Goal: Transaction & Acquisition: Purchase product/service

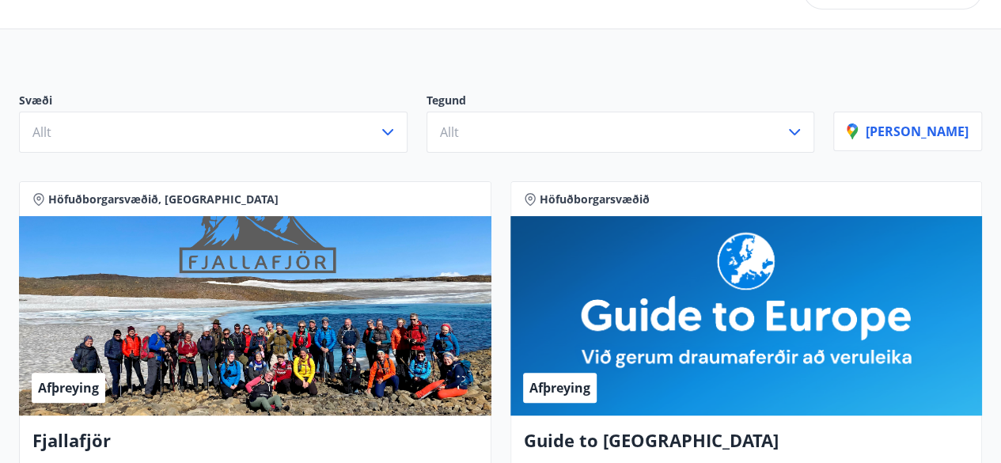
scroll to position [101, 0]
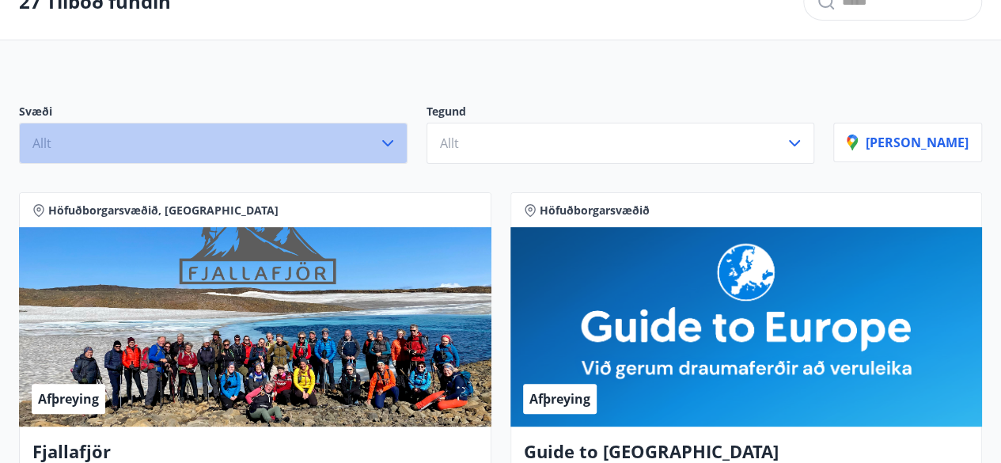
click at [397, 145] on icon "button" at bounding box center [387, 143] width 19 height 19
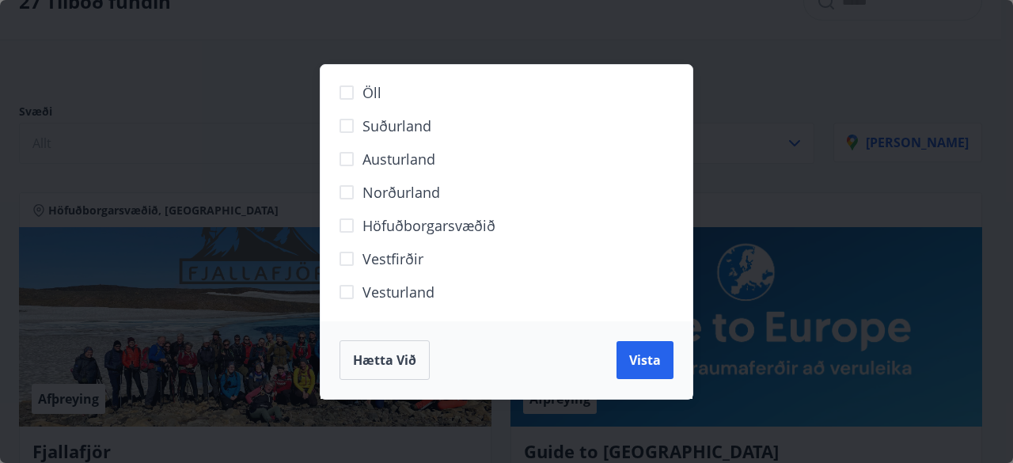
click at [645, 386] on div "Hætta við Vista" at bounding box center [507, 360] width 372 height 78
click at [403, 359] on span "Hætta við" at bounding box center [384, 359] width 63 height 17
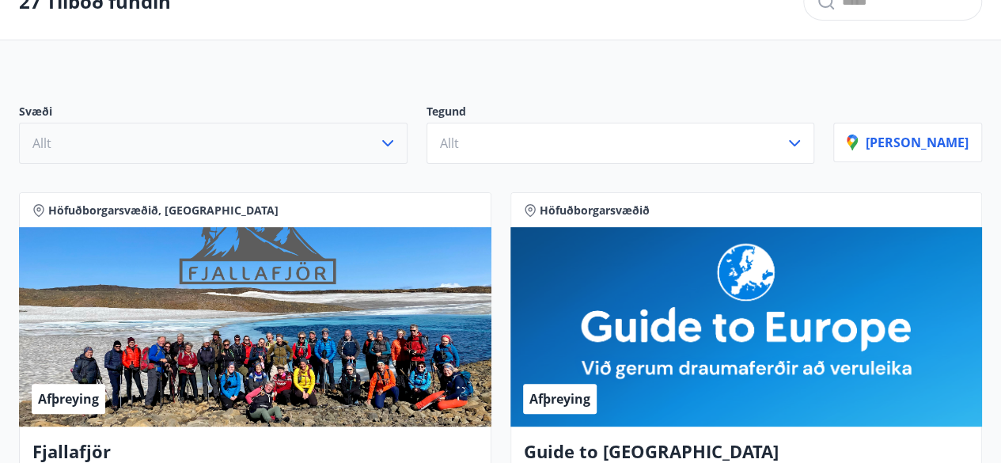
scroll to position [0, 0]
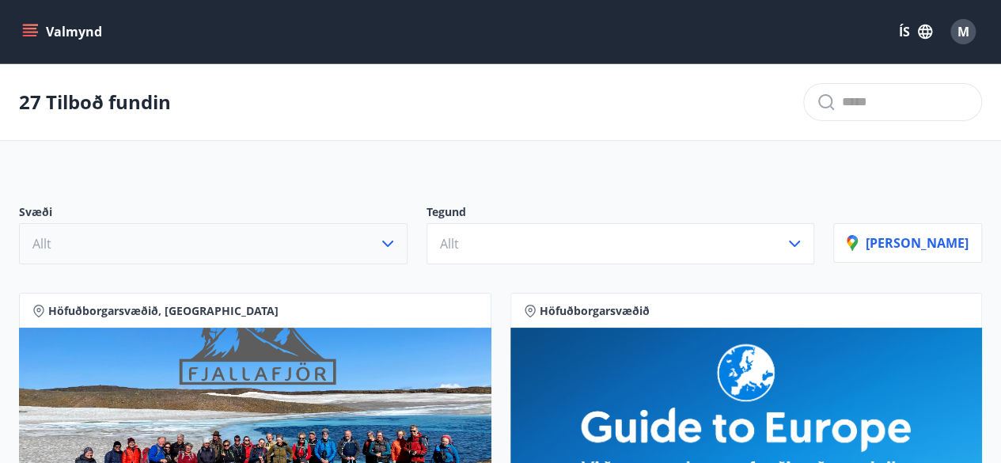
click at [33, 40] on button "Valmynd" at bounding box center [63, 31] width 89 height 28
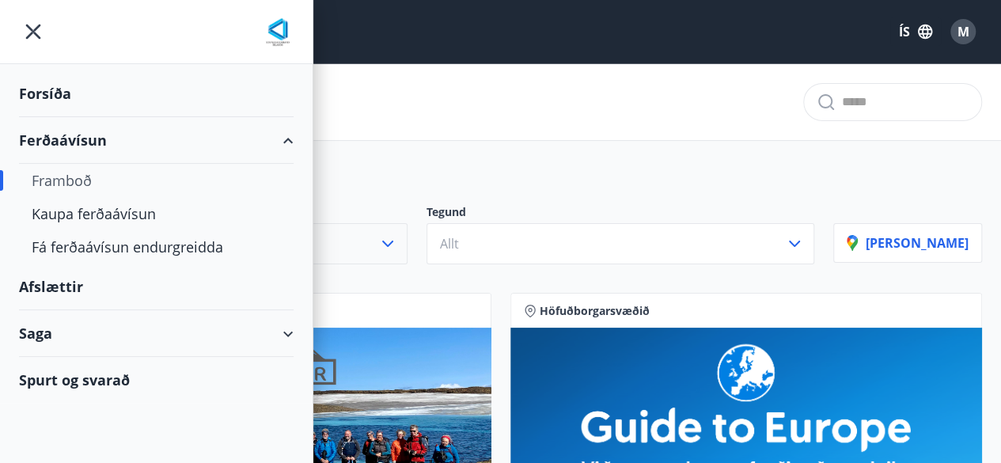
click at [57, 143] on div "Ferðaávísun" at bounding box center [156, 140] width 275 height 47
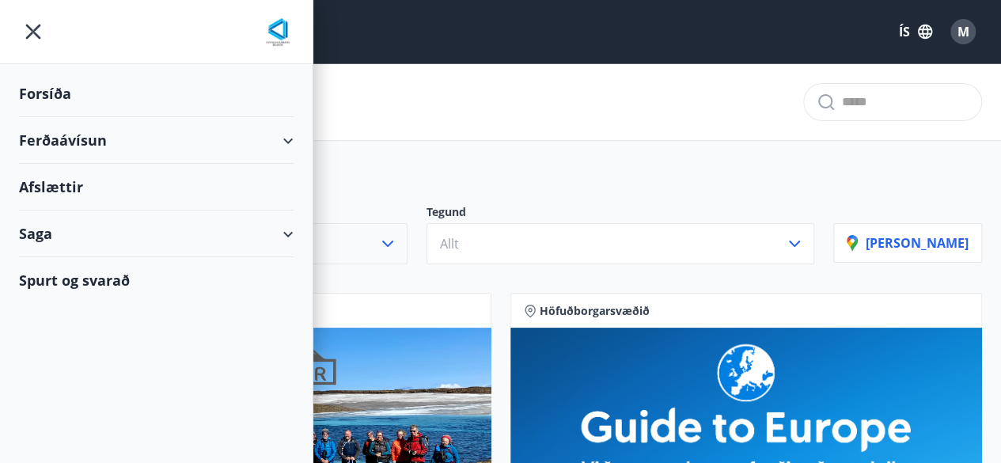
click at [57, 143] on div "Ferðaávísun" at bounding box center [156, 140] width 275 height 47
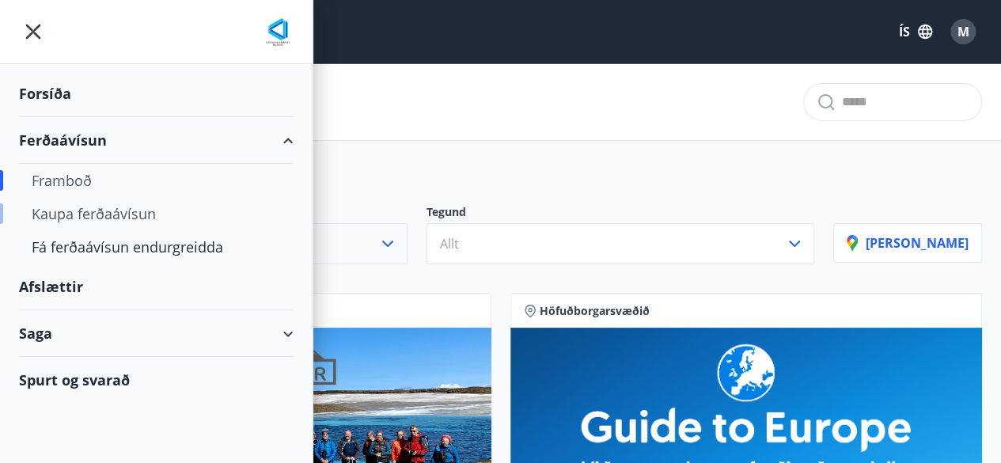
click at [73, 218] on div "Kaupa ferðaávísun" at bounding box center [156, 213] width 249 height 33
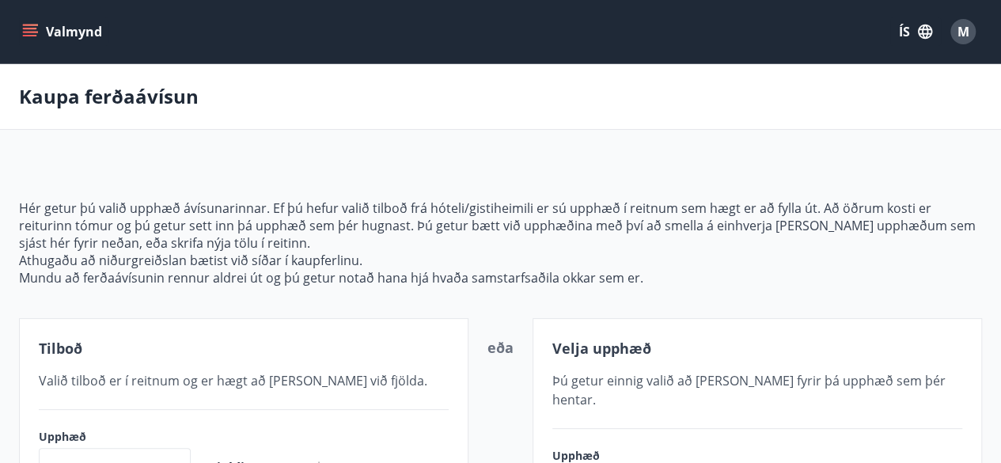
click at [29, 32] on icon "menu" at bounding box center [31, 32] width 17 height 2
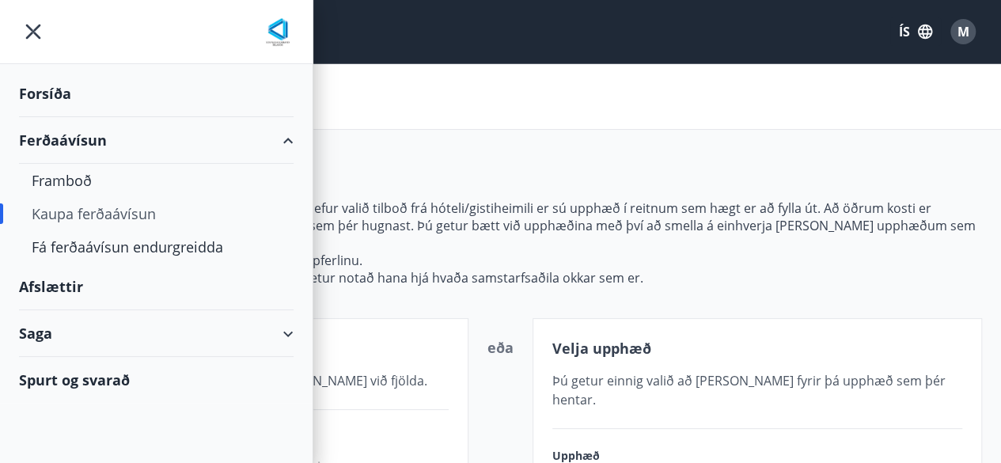
click at [59, 284] on div "Afslættir" at bounding box center [156, 287] width 275 height 47
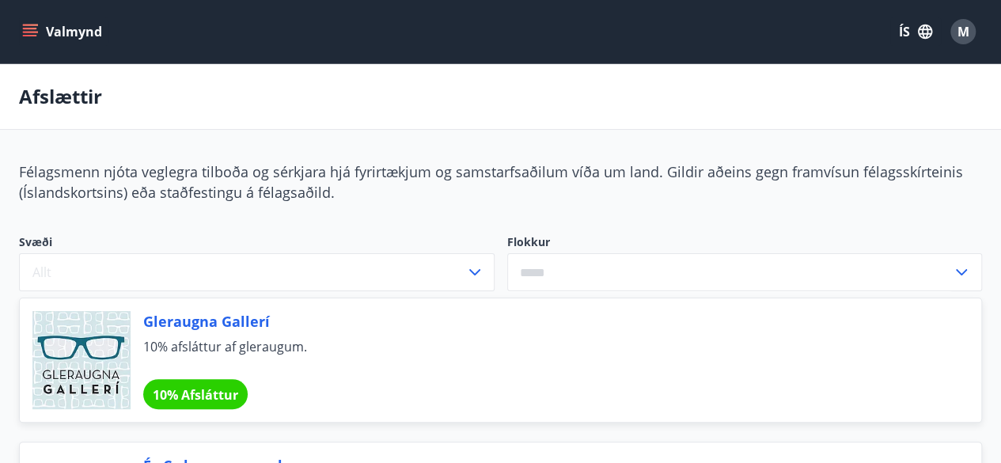
click at [35, 28] on icon "menu" at bounding box center [30, 29] width 14 height 2
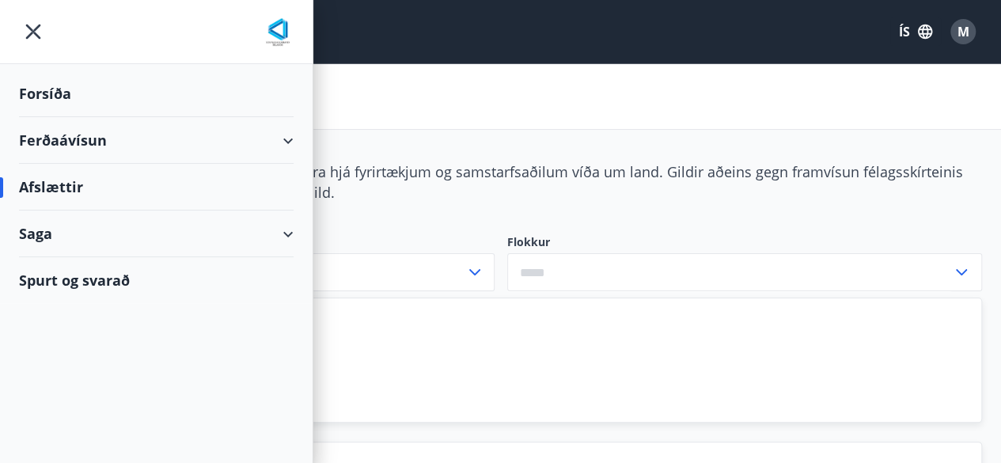
click at [282, 145] on div "Ferðaávísun" at bounding box center [156, 140] width 275 height 47
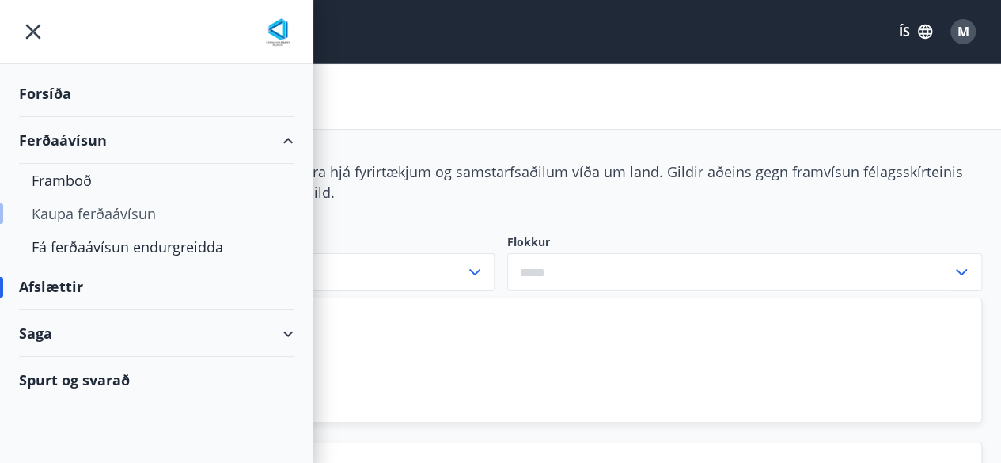
click at [84, 215] on div "Kaupa ferðaávísun" at bounding box center [156, 213] width 249 height 33
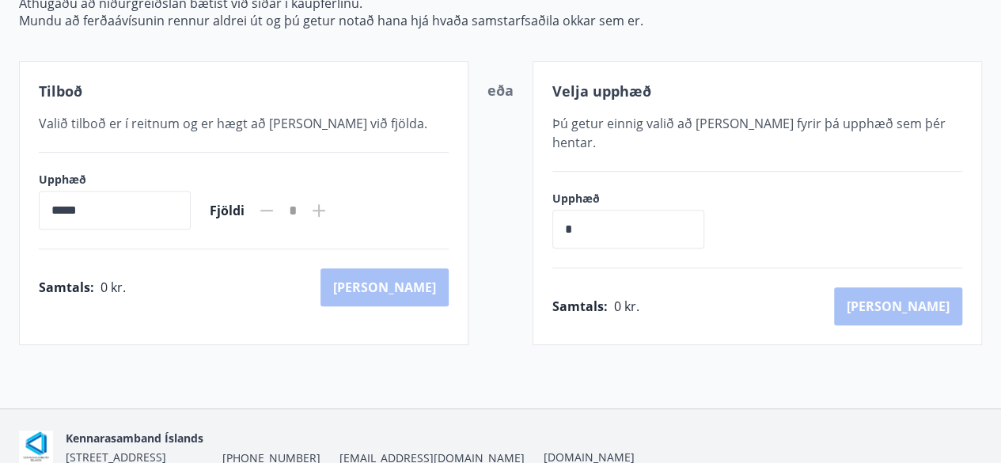
scroll to position [256, 0]
click at [97, 149] on div "Tilboð Valið tilboð er í reitnum og er hægt að [PERSON_NAME] við fjölda. Upphæð…" at bounding box center [244, 204] width 450 height 284
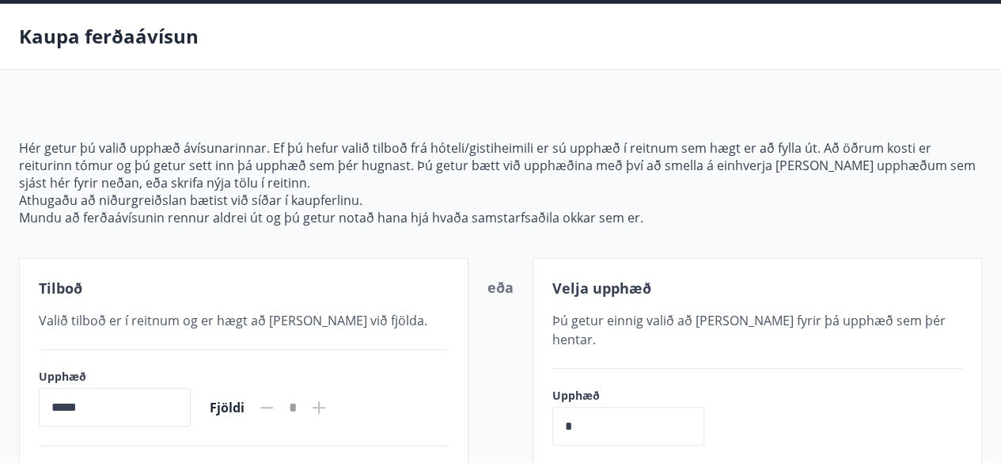
scroll to position [0, 0]
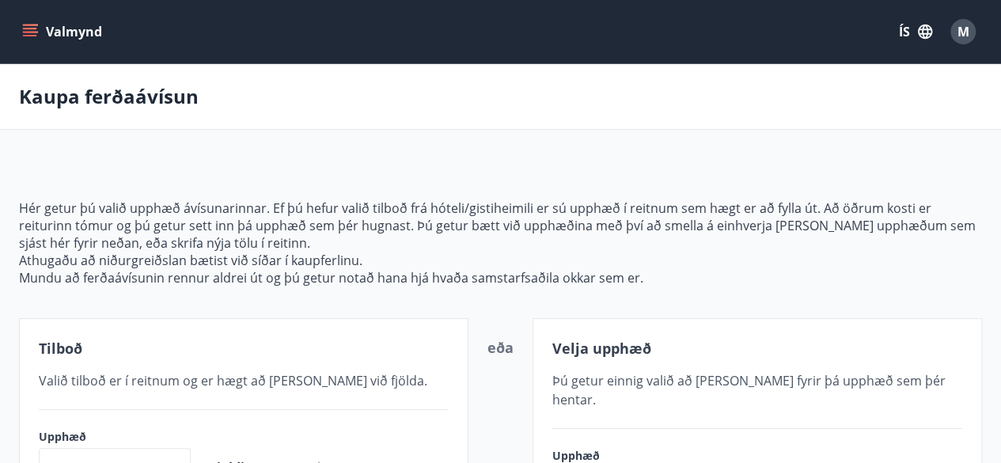
click at [21, 30] on button "Valmynd" at bounding box center [63, 31] width 89 height 28
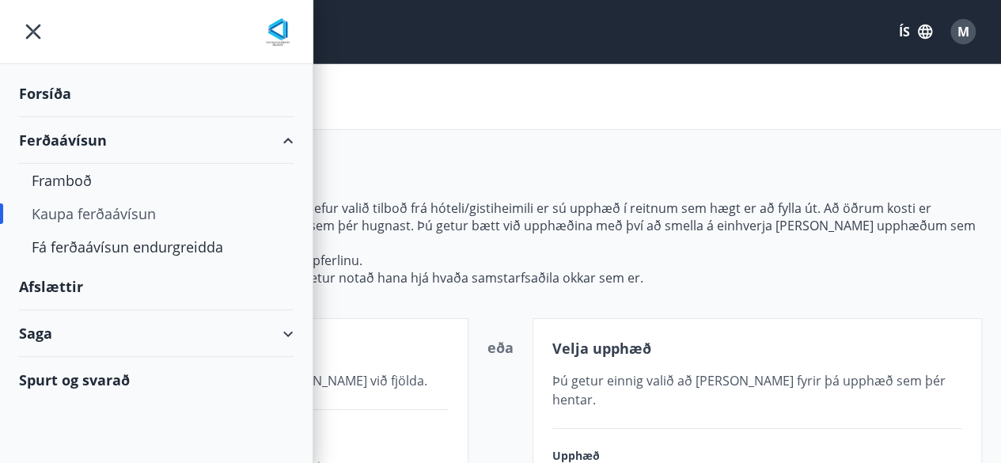
click at [55, 92] on div "Forsíða" at bounding box center [156, 93] width 275 height 47
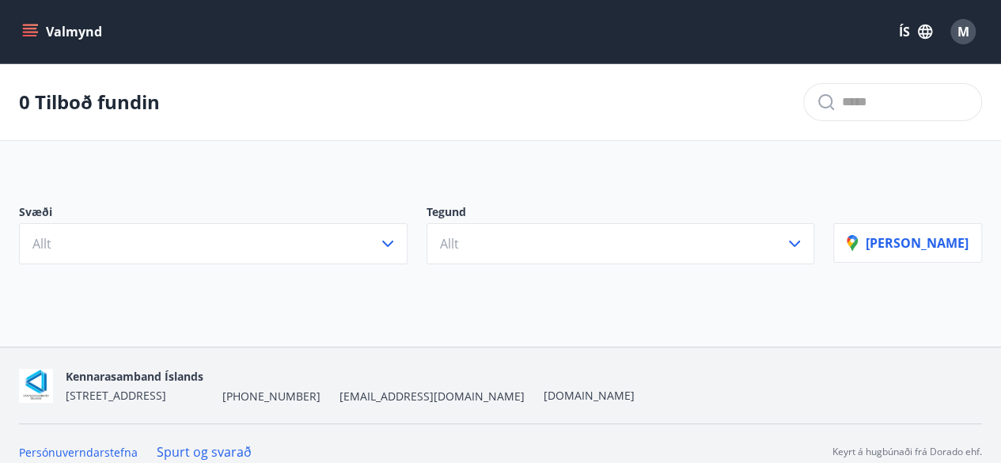
click at [288, 135] on div "0 Tilboð fundin" at bounding box center [500, 102] width 1001 height 77
